Goal: Communication & Community: Answer question/provide support

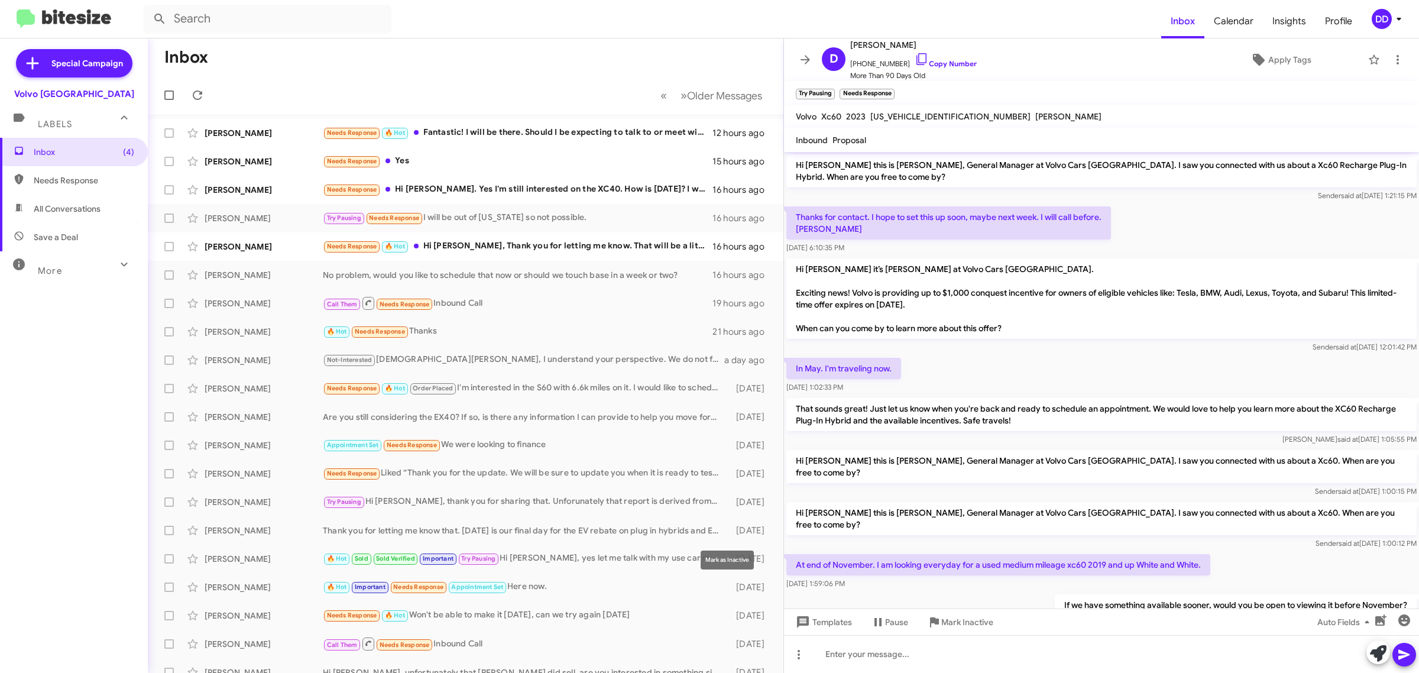
scroll to position [69, 0]
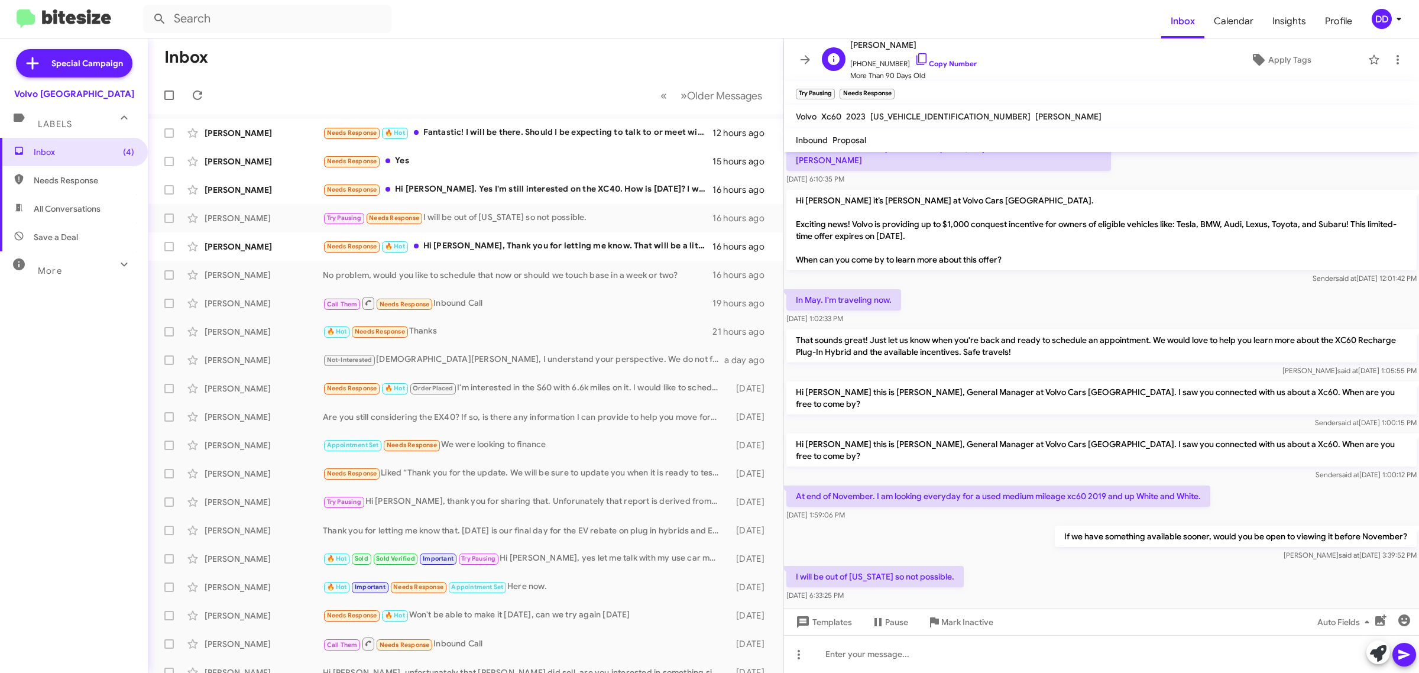
click at [940, 56] on span "[PHONE_NUMBER] Copy Number" at bounding box center [913, 61] width 126 height 18
click at [938, 58] on span "[PHONE_NUMBER] Copy Number" at bounding box center [913, 61] width 126 height 18
click at [953, 57] on span "[PHONE_NUMBER] Copy Number" at bounding box center [913, 61] width 126 height 18
click at [955, 60] on link "Copy Number" at bounding box center [945, 63] width 62 height 9
drag, startPoint x: 1206, startPoint y: 468, endPoint x: 893, endPoint y: 471, distance: 313.3
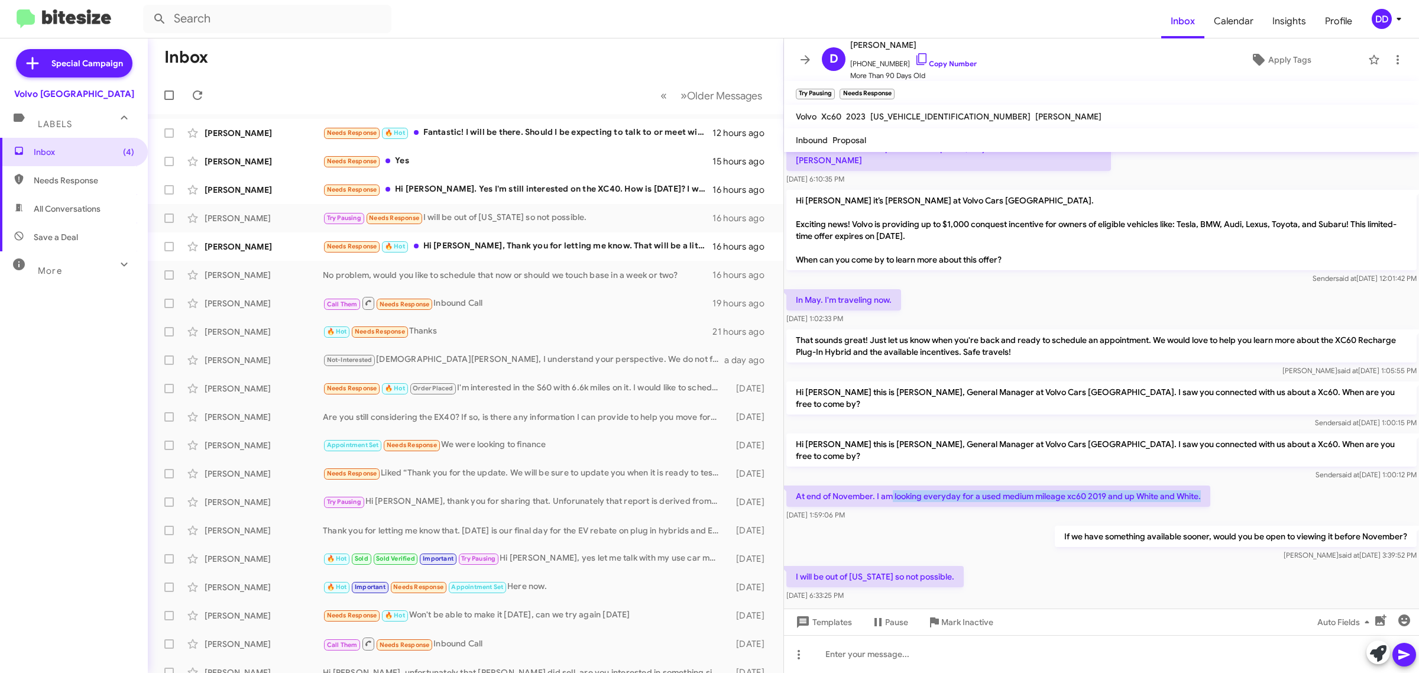
click at [893, 485] on p "At end of November. I am looking everyday for a used medium mileage xc60 2019 a…" at bounding box center [998, 495] width 424 height 21
copy p "looking everyday for a used medium mileage xc60 2019 and up White and White."
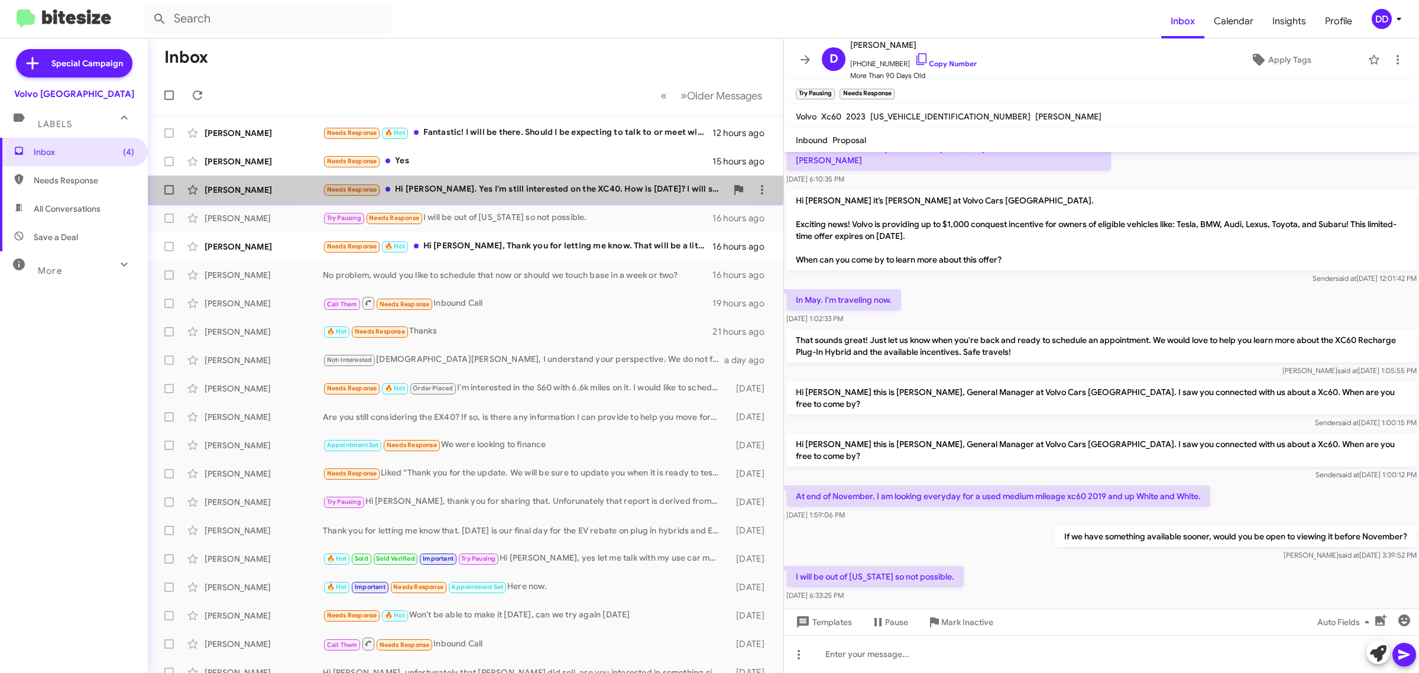
click at [499, 191] on div "Needs Response Hi [PERSON_NAME]. Yes I'm still interested on the XC40. How is […" at bounding box center [525, 190] width 404 height 14
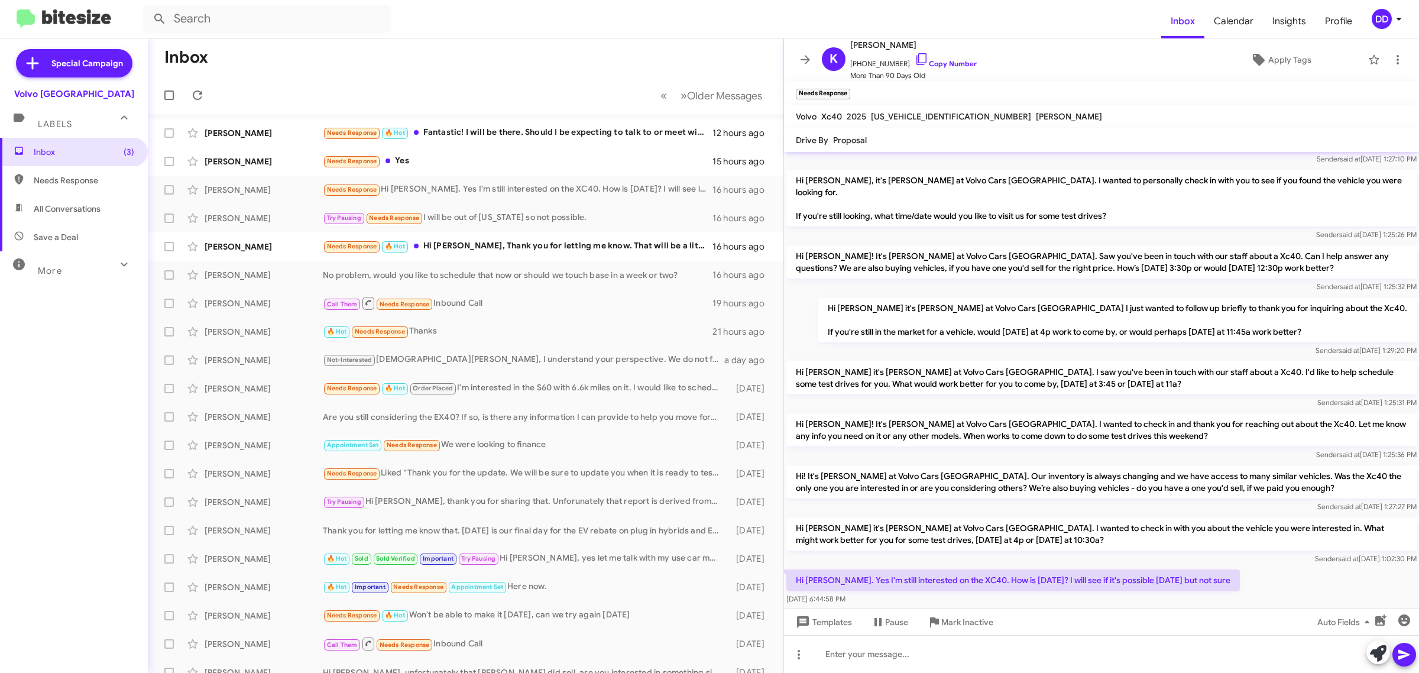
scroll to position [37, 0]
click at [934, 59] on span "[PHONE_NUMBER] Copy Number" at bounding box center [913, 61] width 126 height 18
click at [937, 63] on link "Copy Number" at bounding box center [945, 63] width 62 height 9
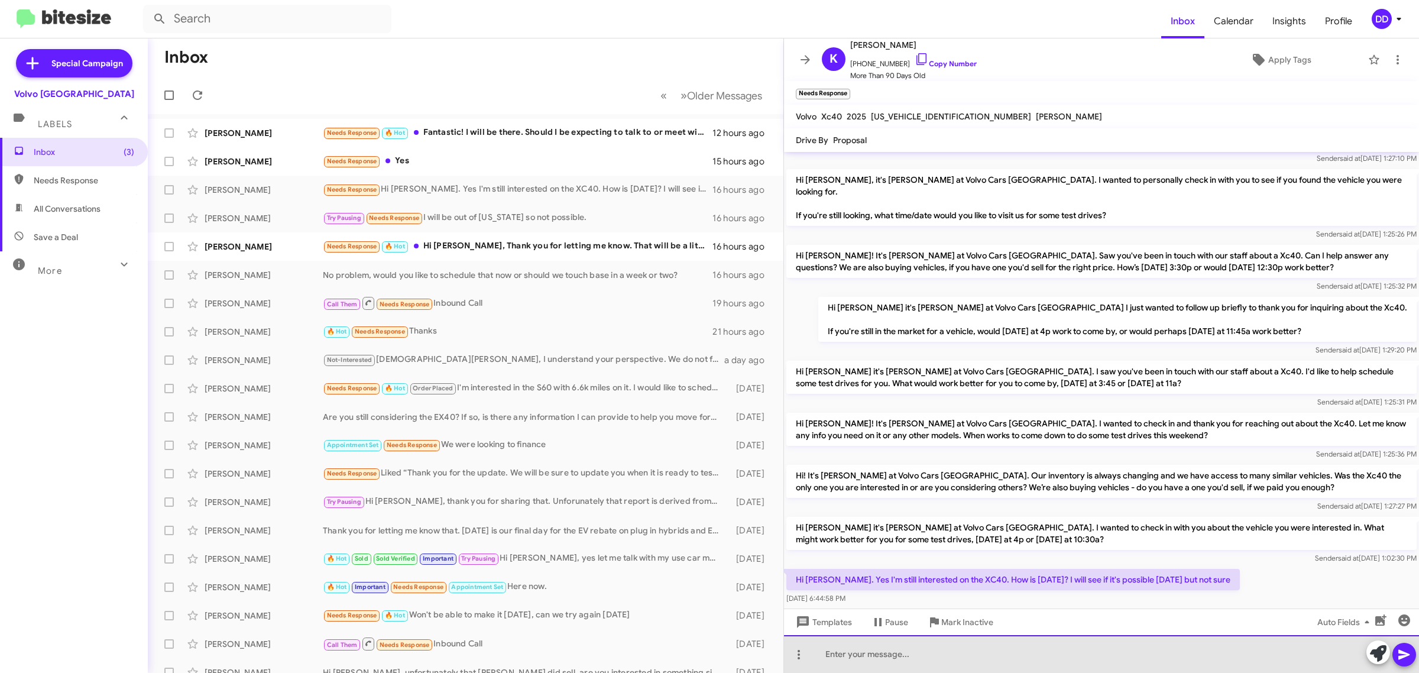
click at [1018, 655] on div at bounding box center [1101, 654] width 635 height 38
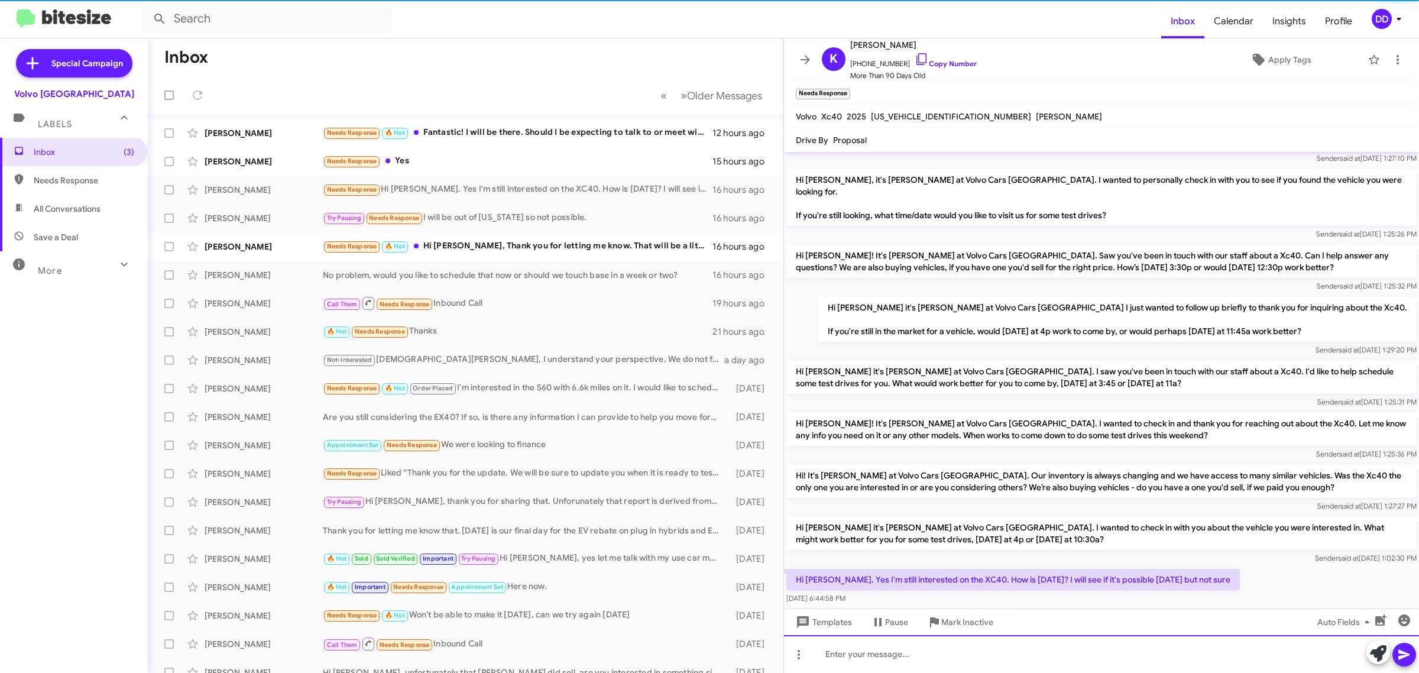
scroll to position [80, 0]
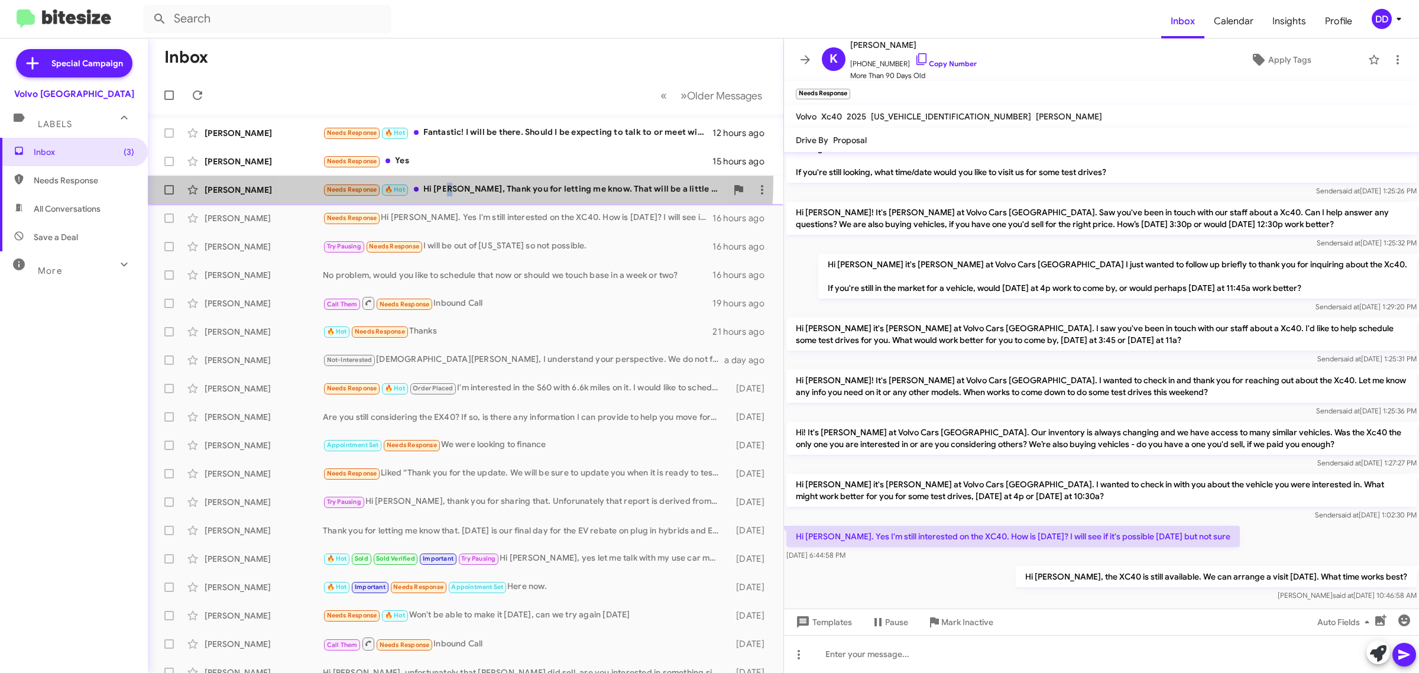
click at [451, 183] on div "Needs Response 🔥 Hot Hi [PERSON_NAME], Thank you for letting me know. That will…" at bounding box center [525, 190] width 404 height 14
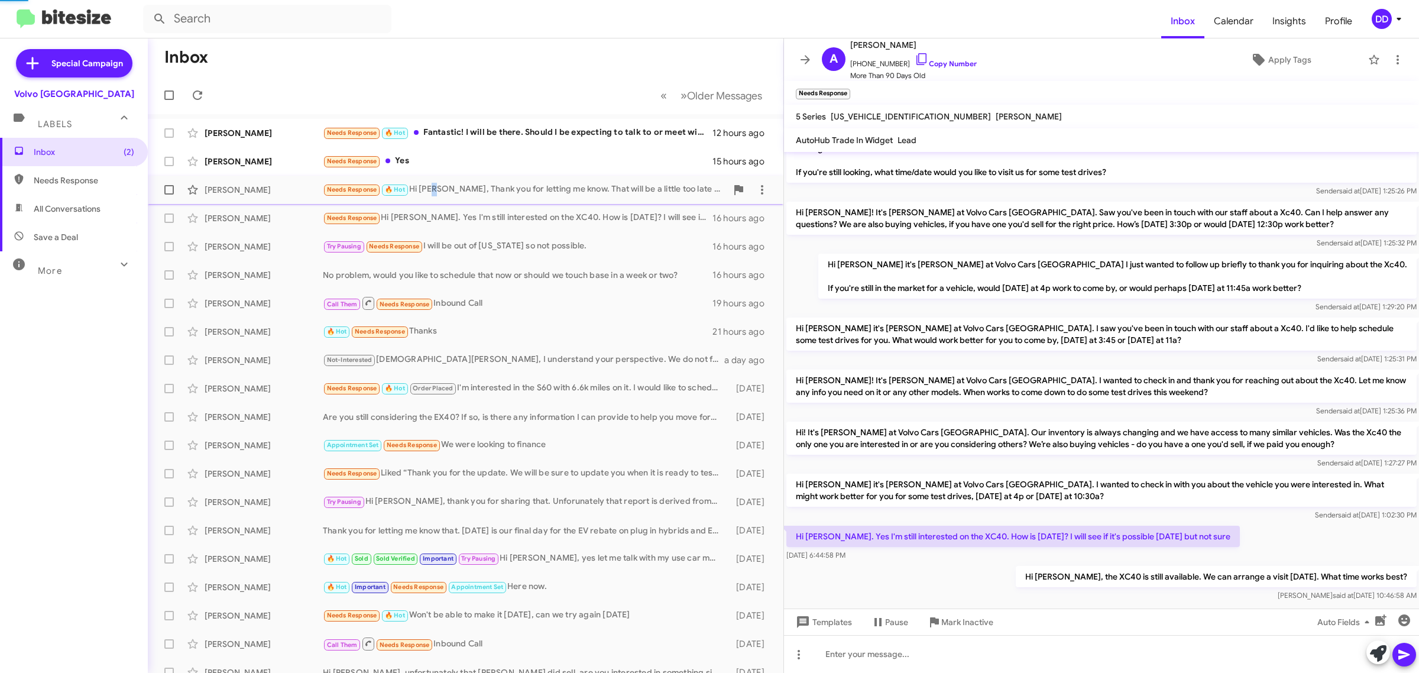
scroll to position [41, 0]
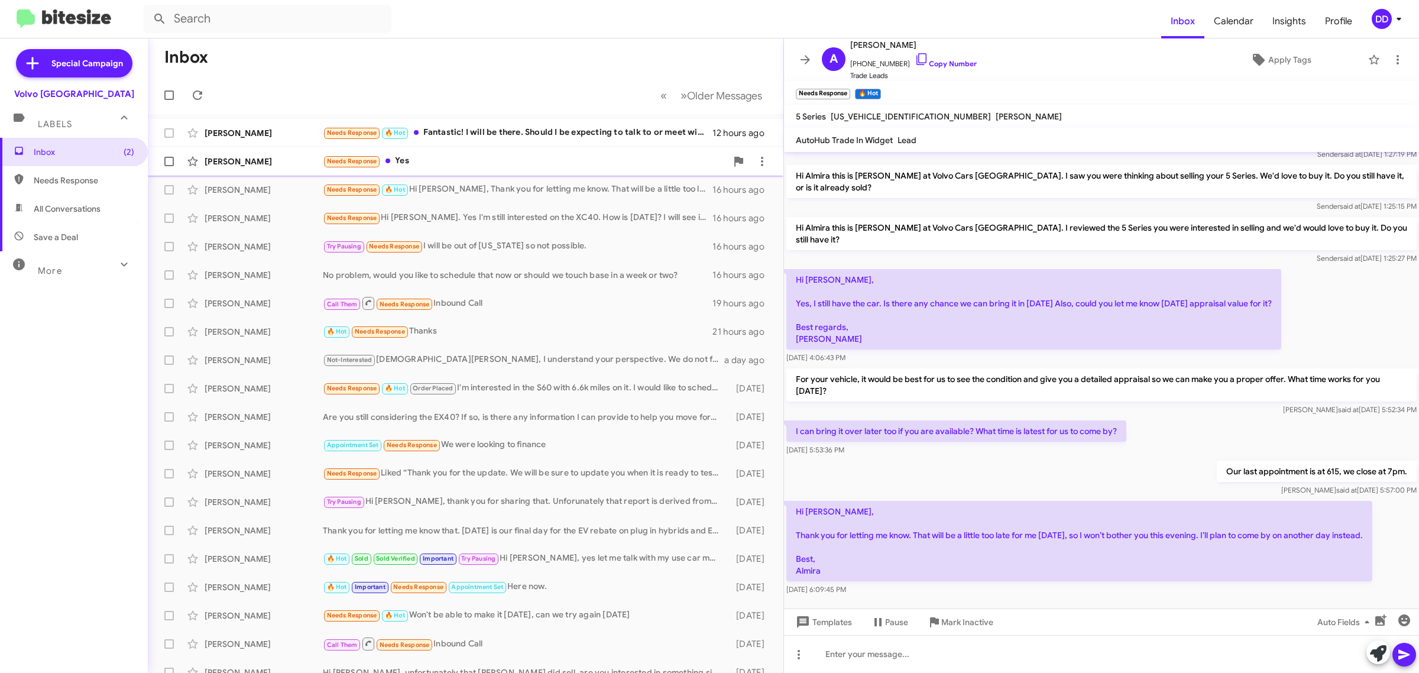
click at [465, 155] on div "Needs Response Yes" at bounding box center [525, 161] width 404 height 14
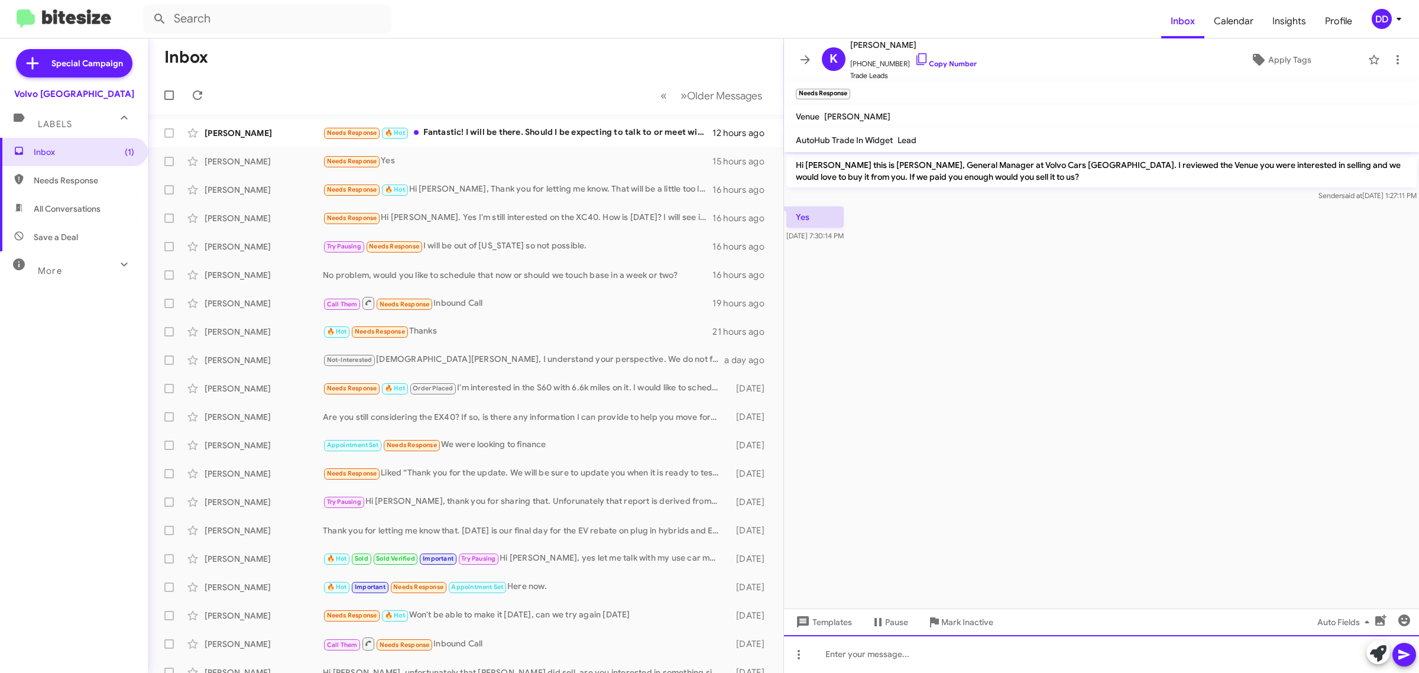
click at [1099, 672] on div at bounding box center [1101, 654] width 635 height 38
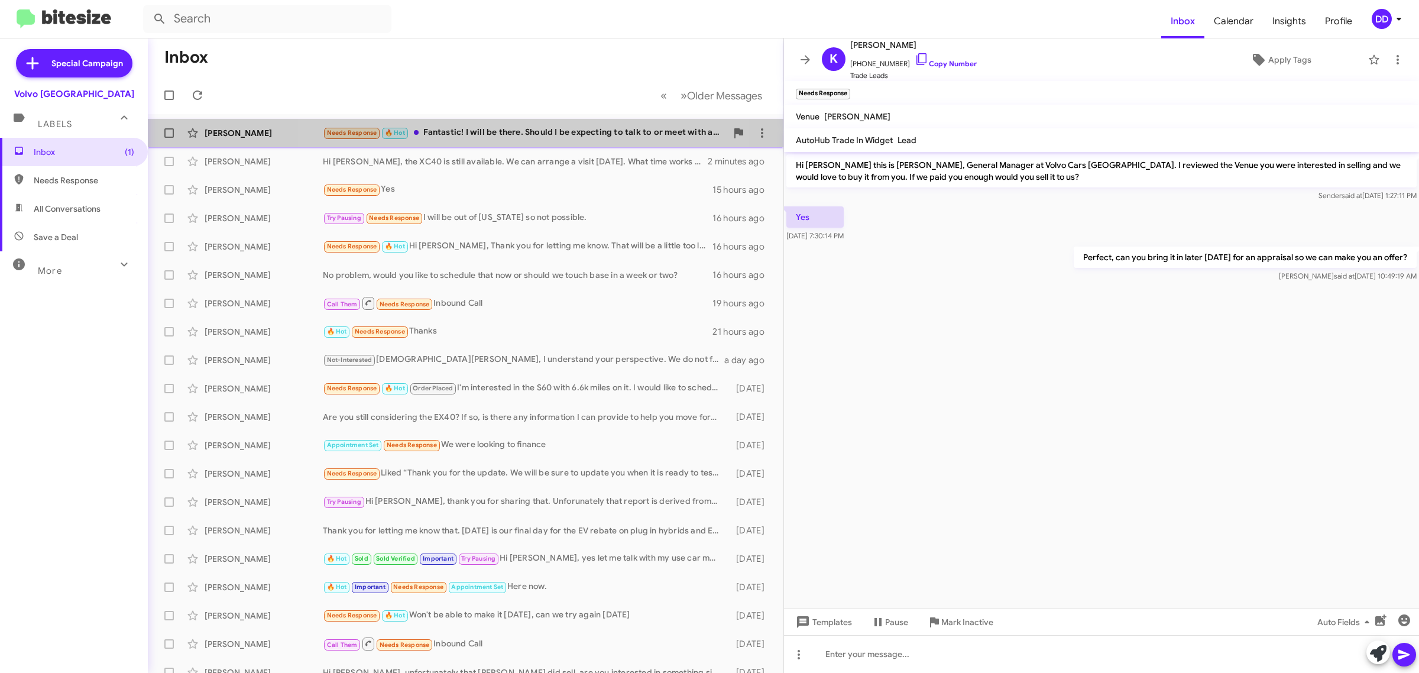
click at [520, 128] on div "Needs Response 🔥 Hot Fantastic! I will be there. Should I be expecting to talk …" at bounding box center [525, 133] width 404 height 14
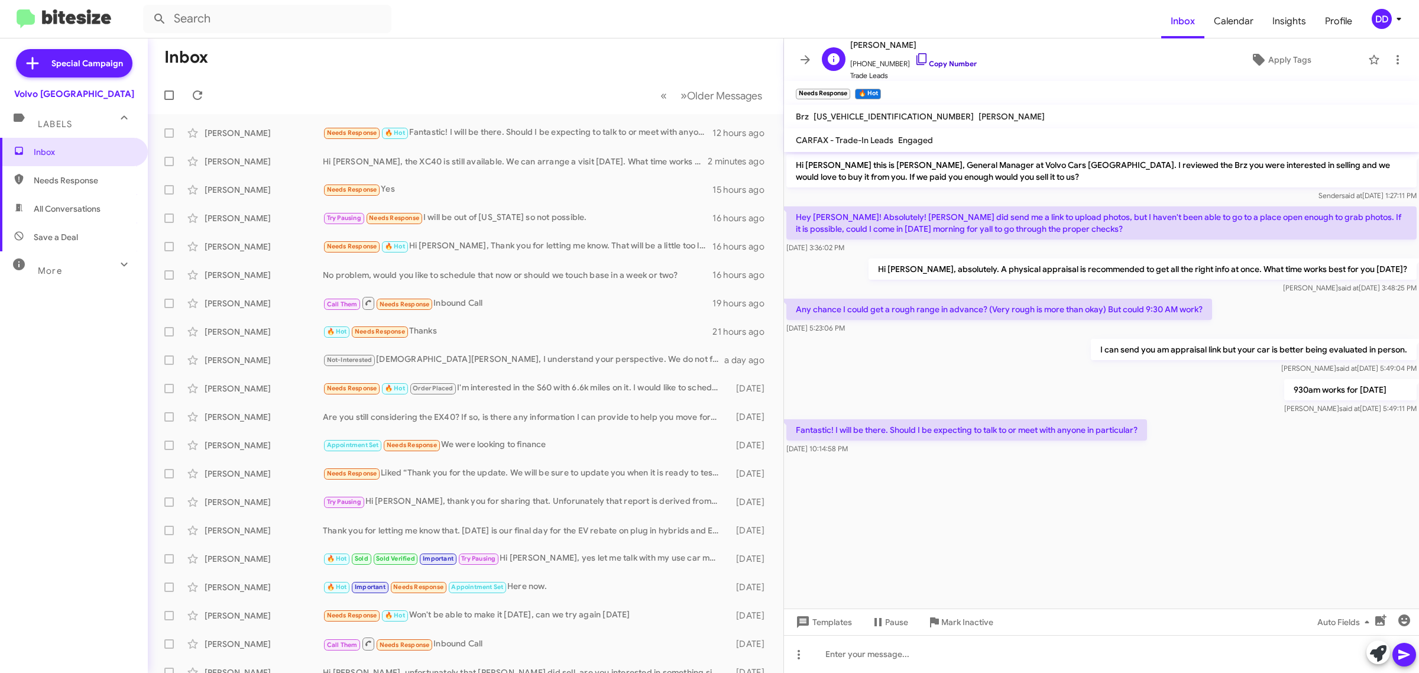
click at [937, 63] on link "Copy Number" at bounding box center [945, 63] width 62 height 9
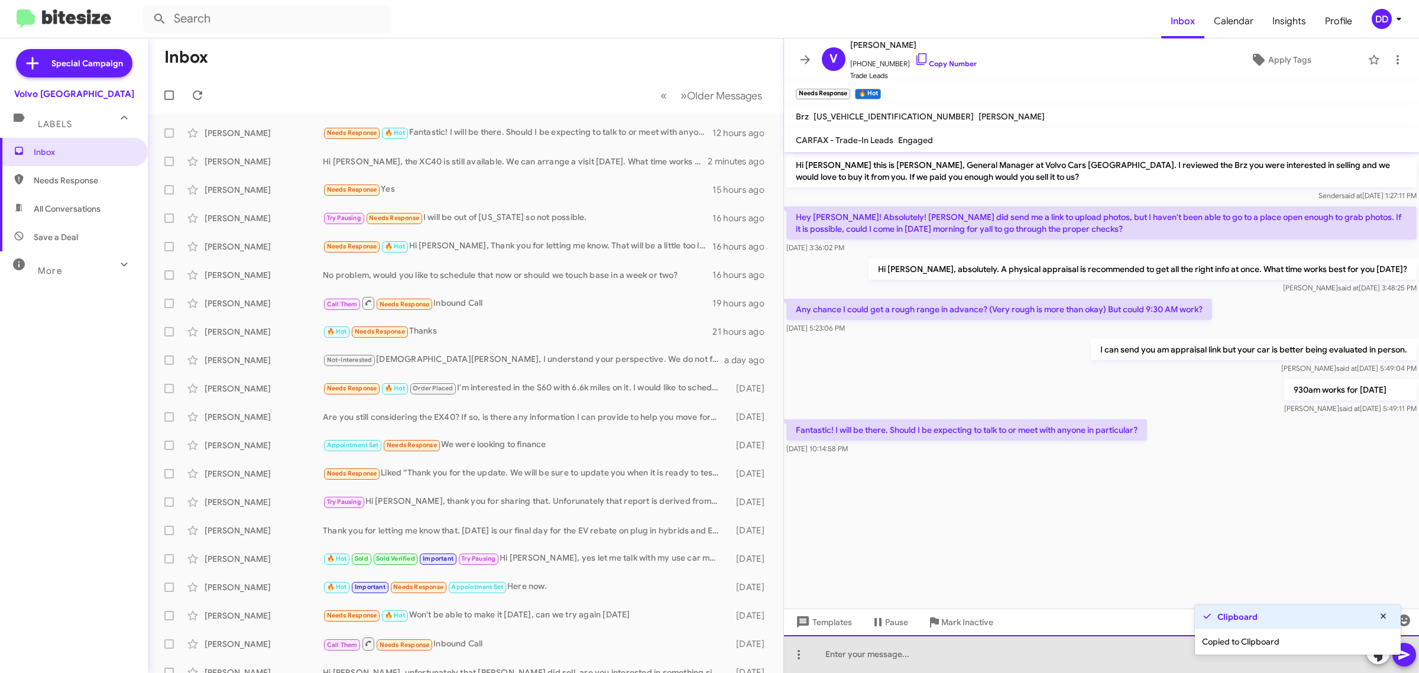
click at [1077, 648] on div at bounding box center [1101, 654] width 635 height 38
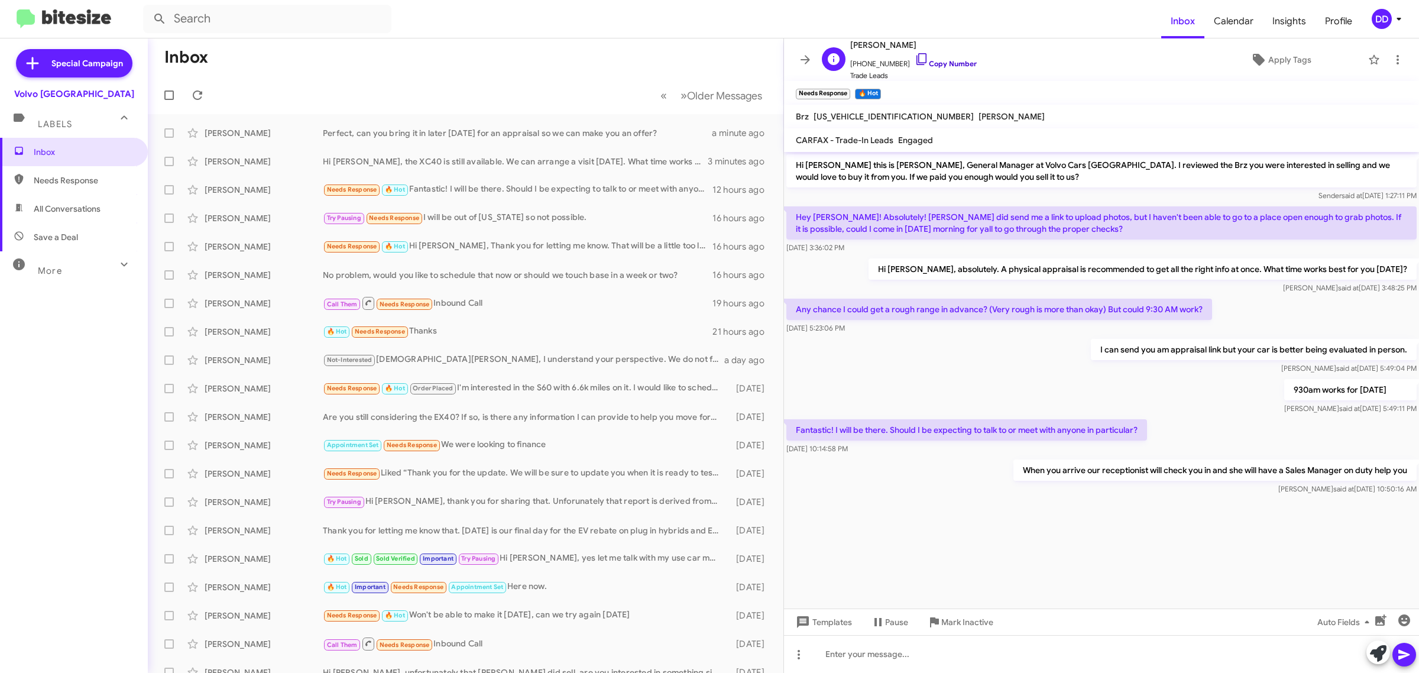
click at [953, 62] on link "Copy Number" at bounding box center [945, 63] width 62 height 9
click at [554, 124] on div "Kar M Needs Response Can you give the address a few seconds ago" at bounding box center [465, 133] width 617 height 24
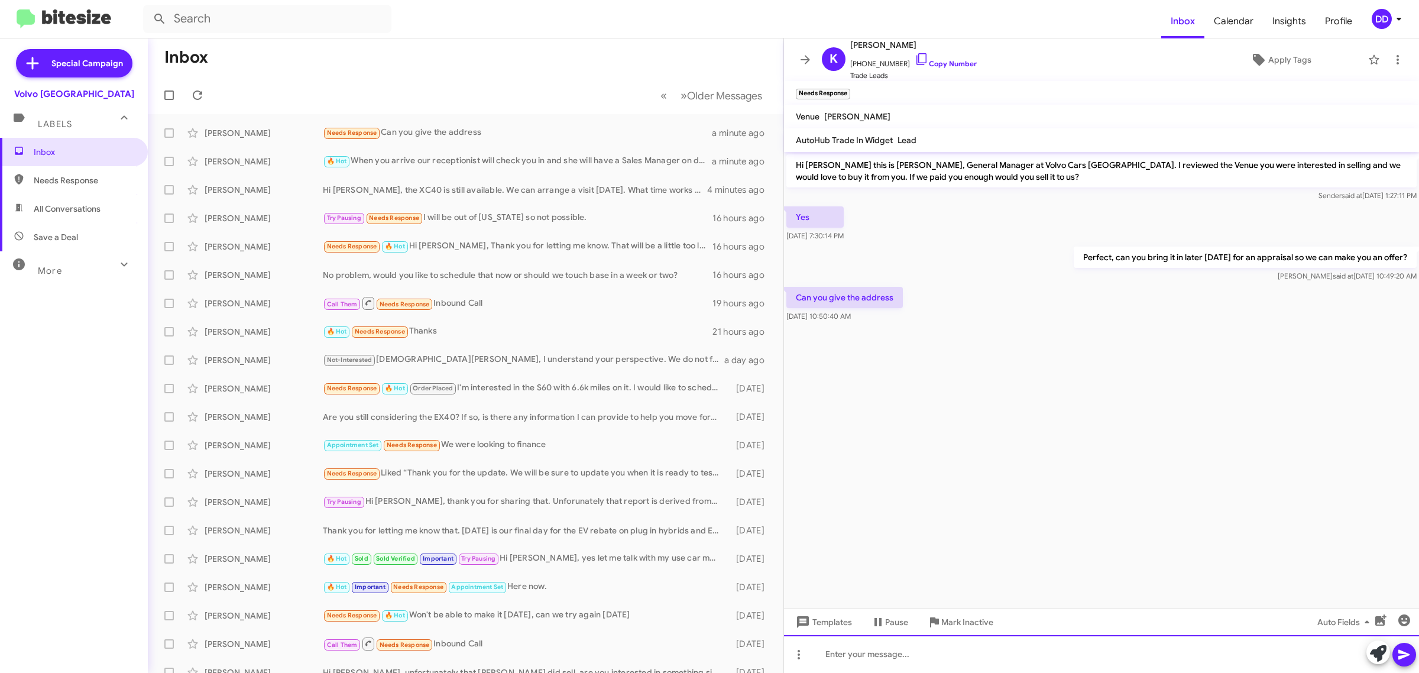
click at [1088, 644] on div at bounding box center [1101, 654] width 635 height 38
